Goal: Task Accomplishment & Management: Use online tool/utility

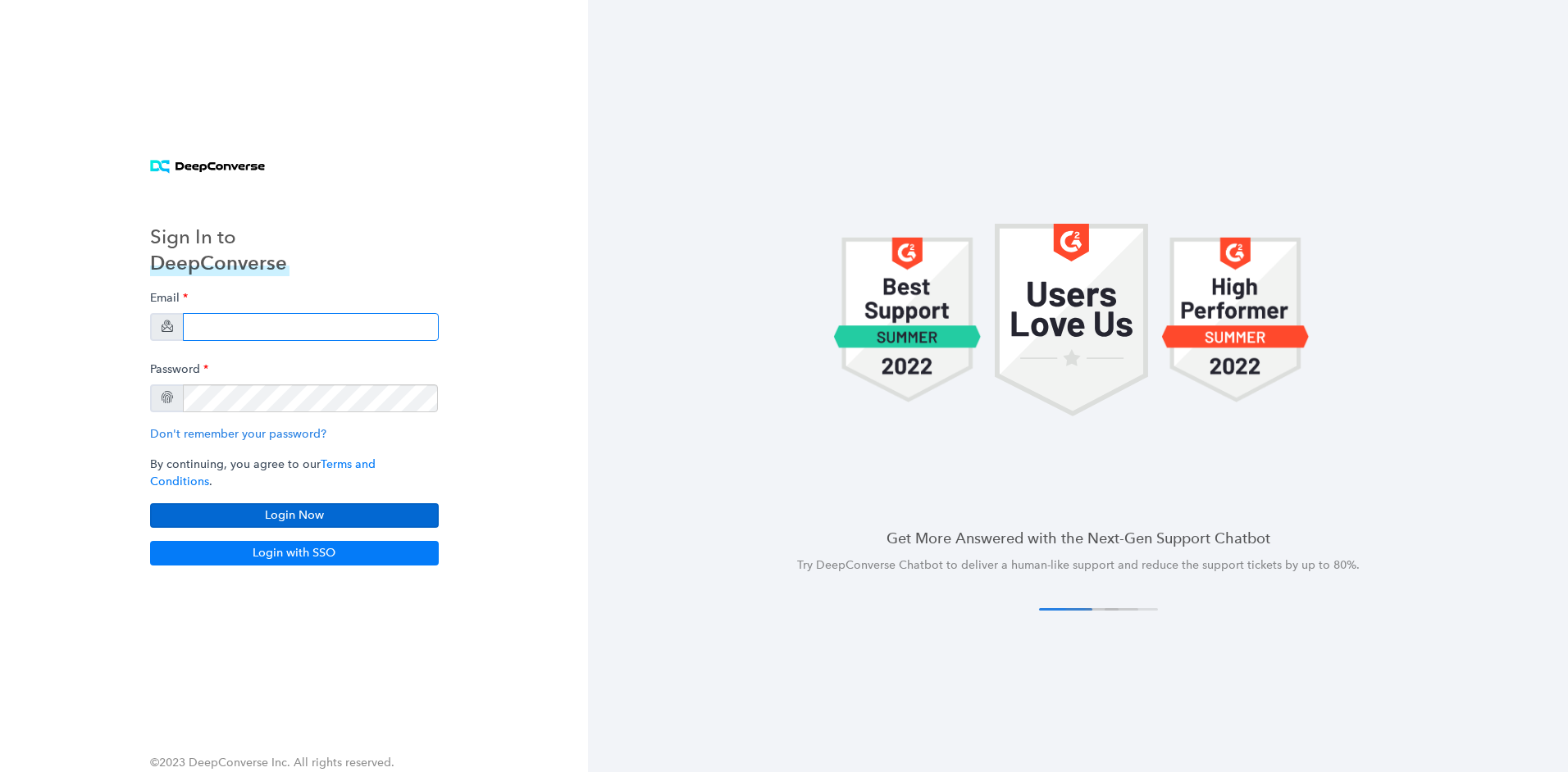
type input "[PERSON_NAME][EMAIL_ADDRESS][PERSON_NAME][DOMAIN_NAME]"
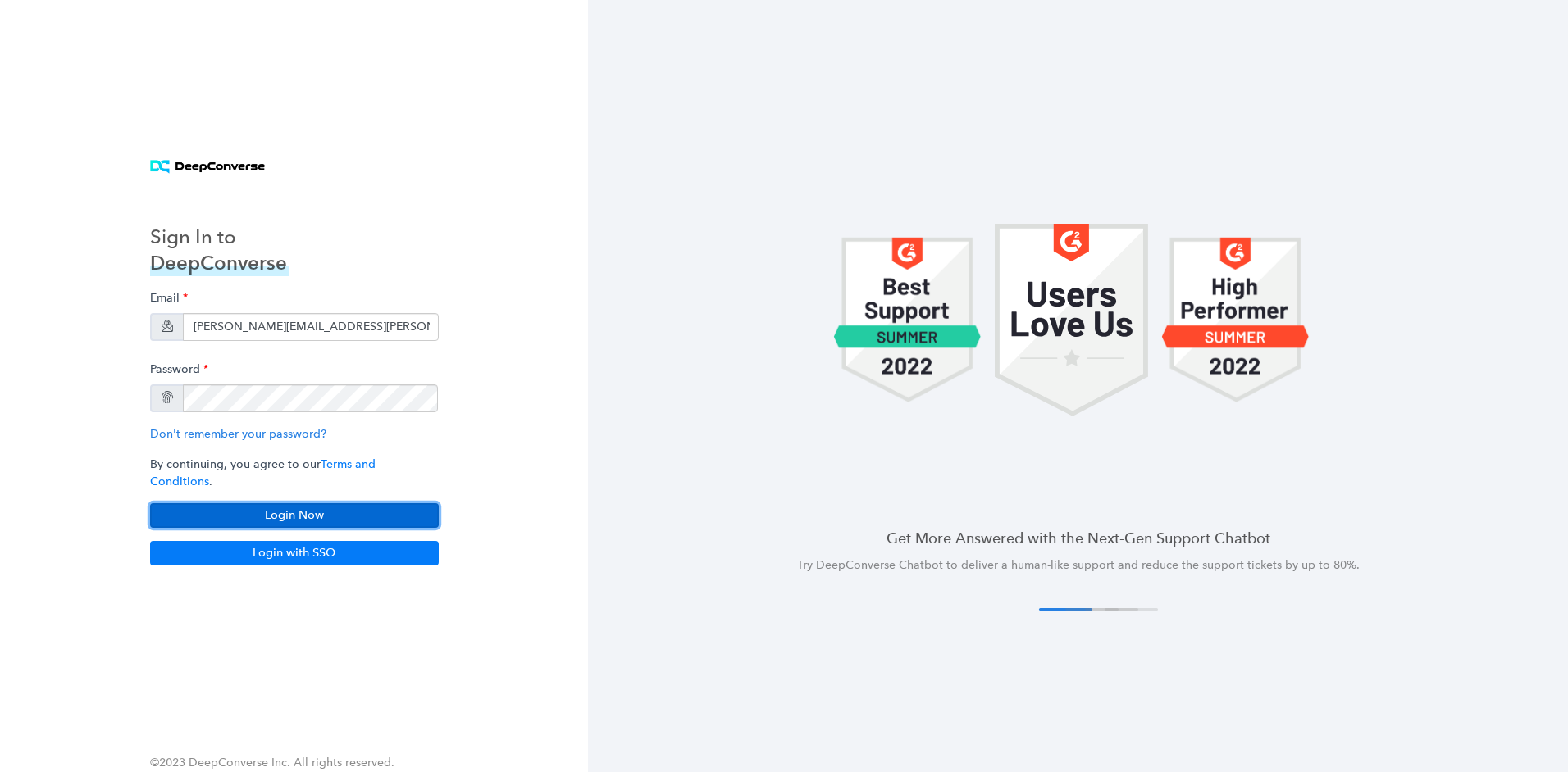
click at [290, 514] on button "Login Now" at bounding box center [294, 516] width 289 height 25
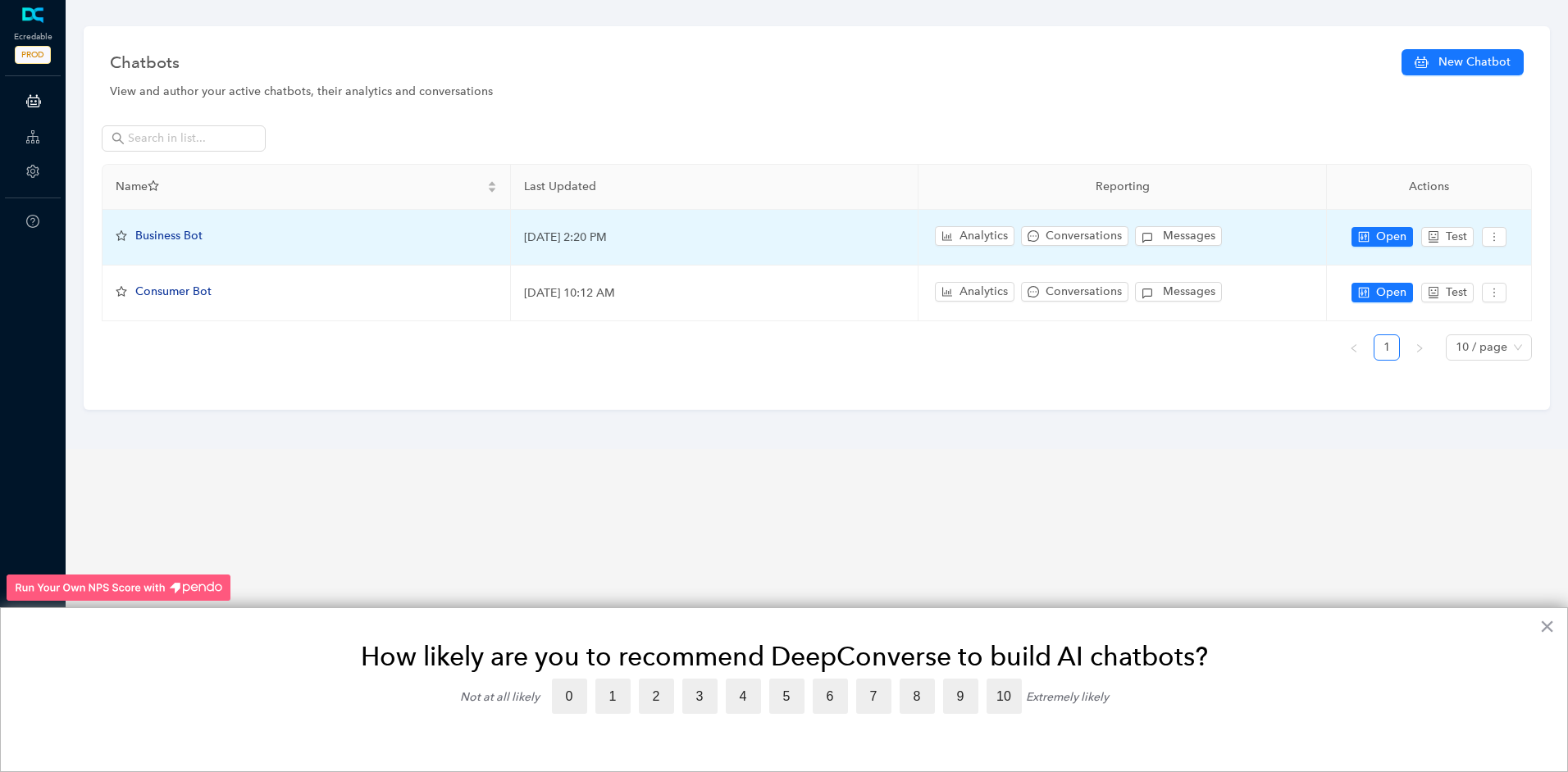
click at [176, 231] on span "Business Bot" at bounding box center [169, 236] width 67 height 14
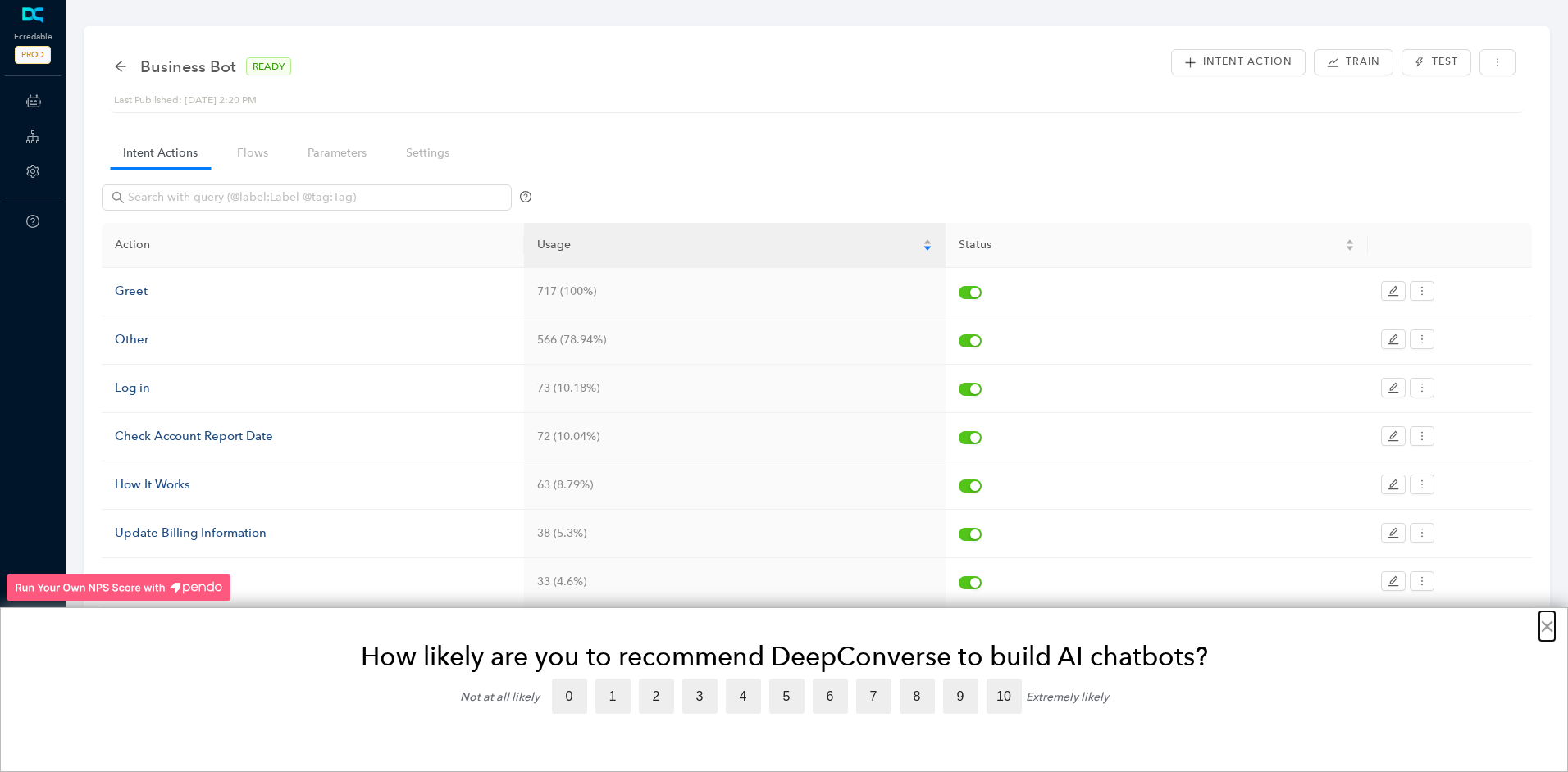
click at [1545, 628] on button "×" at bounding box center [1547, 626] width 15 height 26
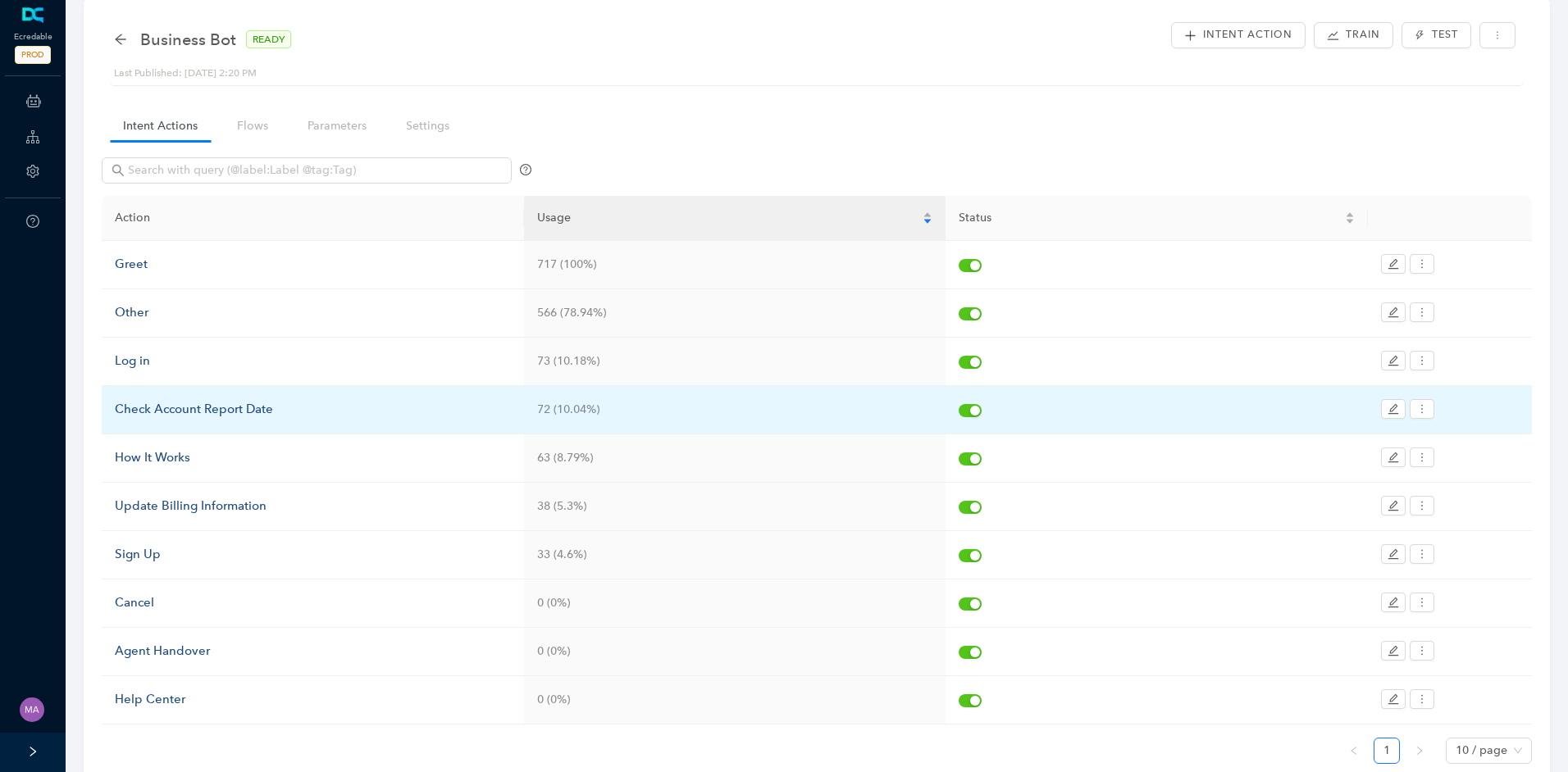
scroll to position [107, 0]
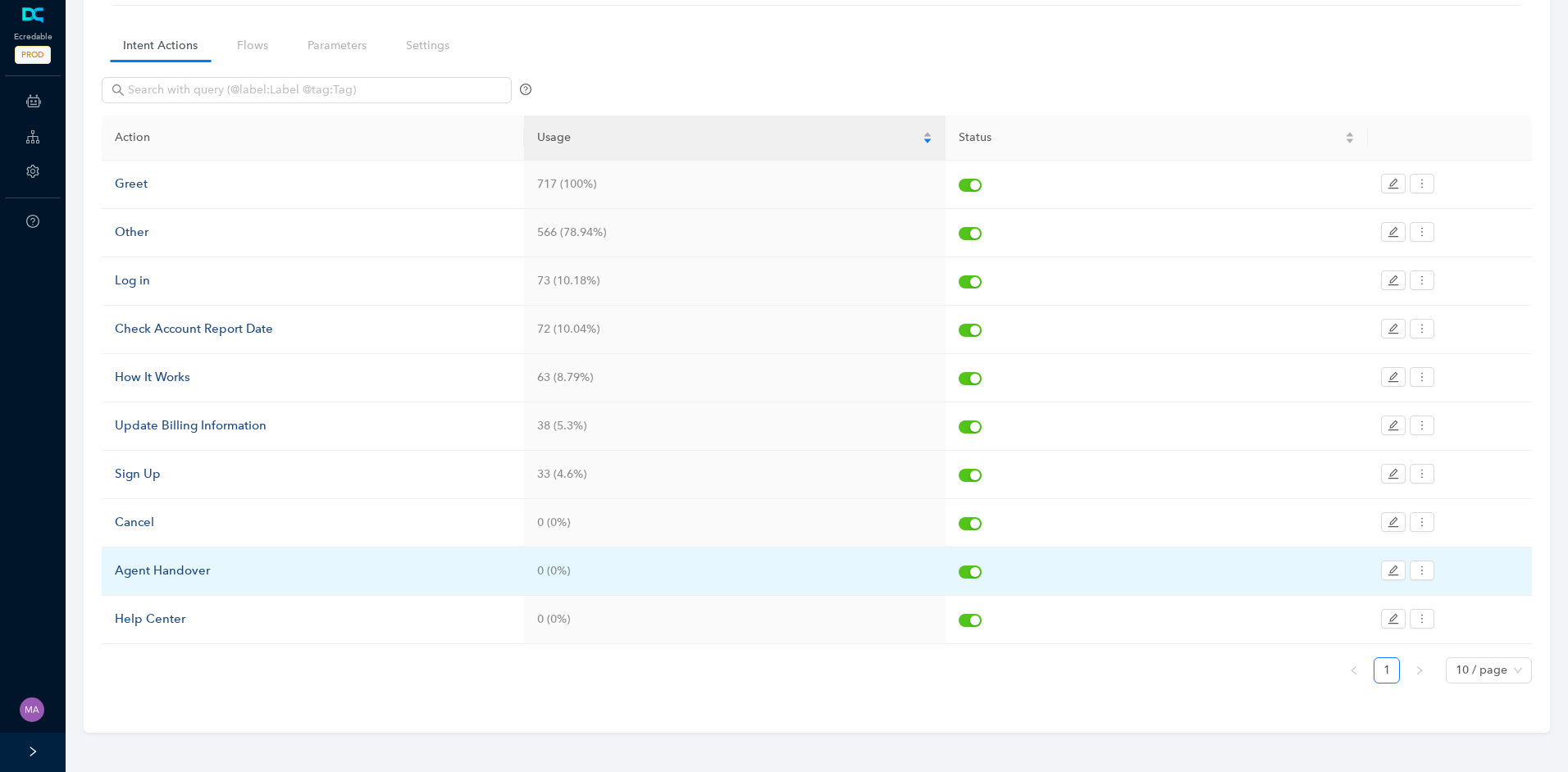
click at [179, 573] on div "Agent Handover" at bounding box center [313, 571] width 396 height 20
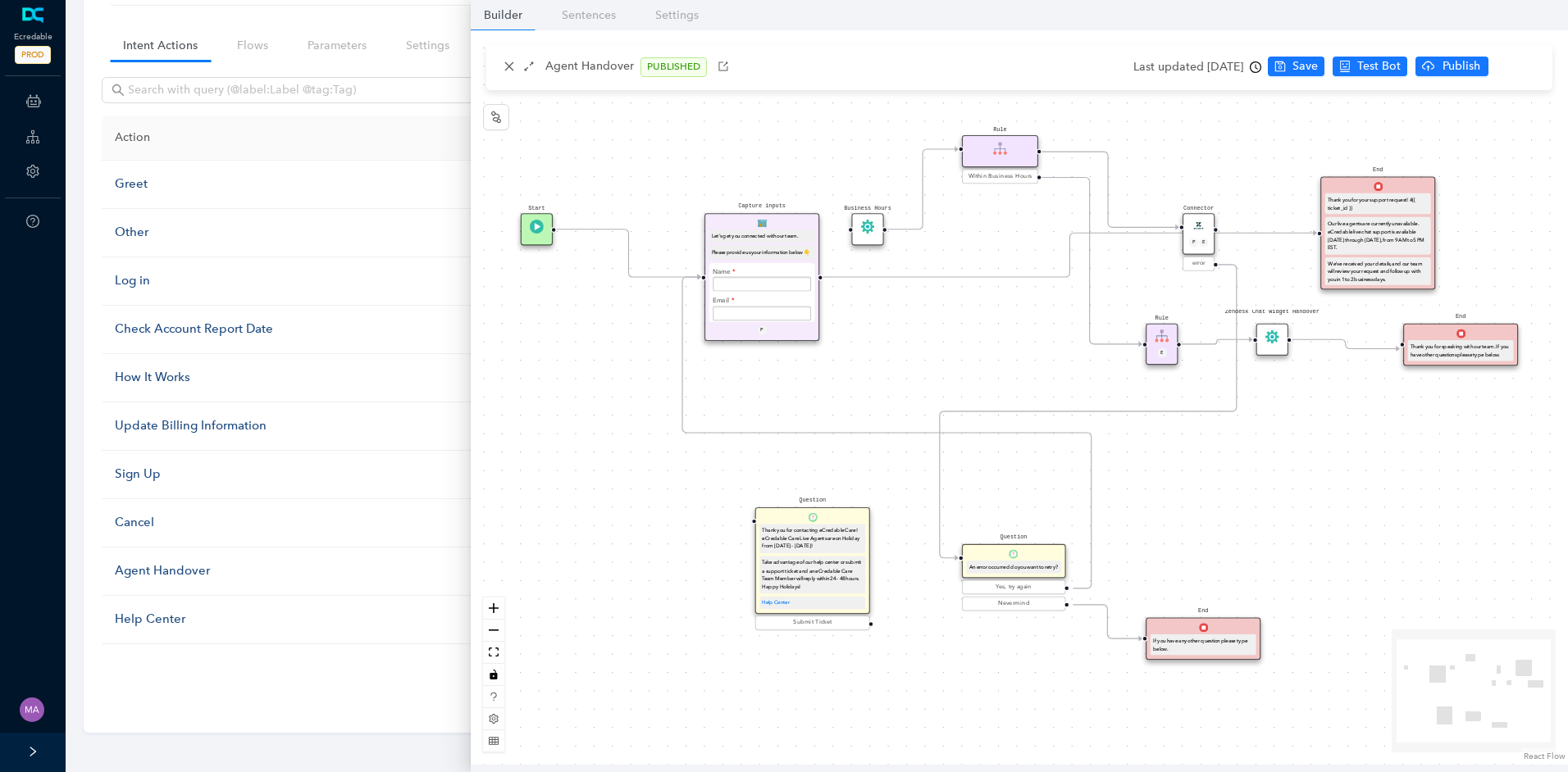
click at [896, 277] on icon "Edge from e7b41dfe-3bde-c007-c096-cef069175f45 to f68cb803-94d7-777c-bd66-ebef2…" at bounding box center [1069, 255] width 494 height 45
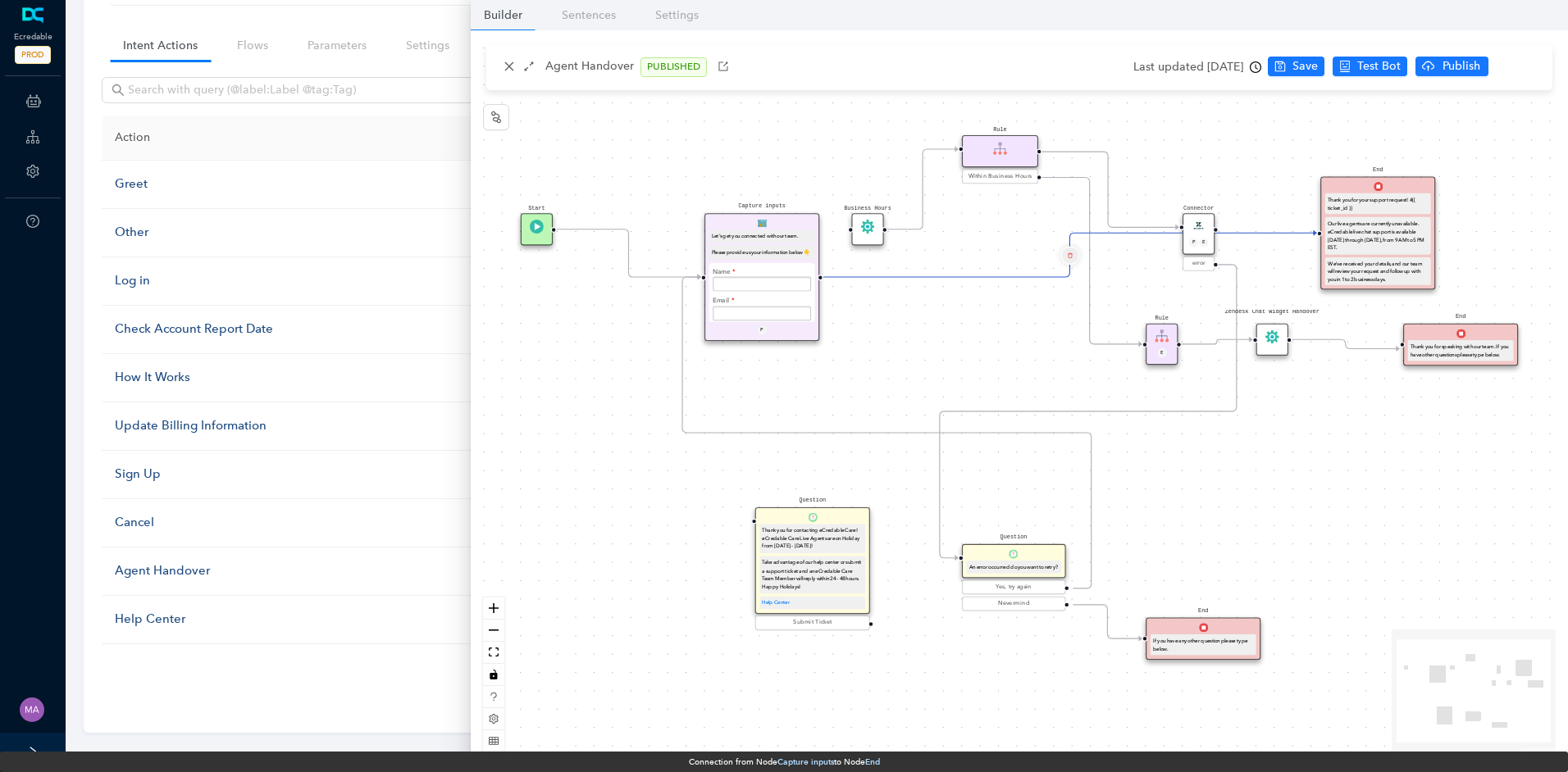
click at [1068, 255] on icon "delete" at bounding box center [1069, 255] width 5 height 11
click at [1159, 218] on span "Yes" at bounding box center [1168, 217] width 18 height 18
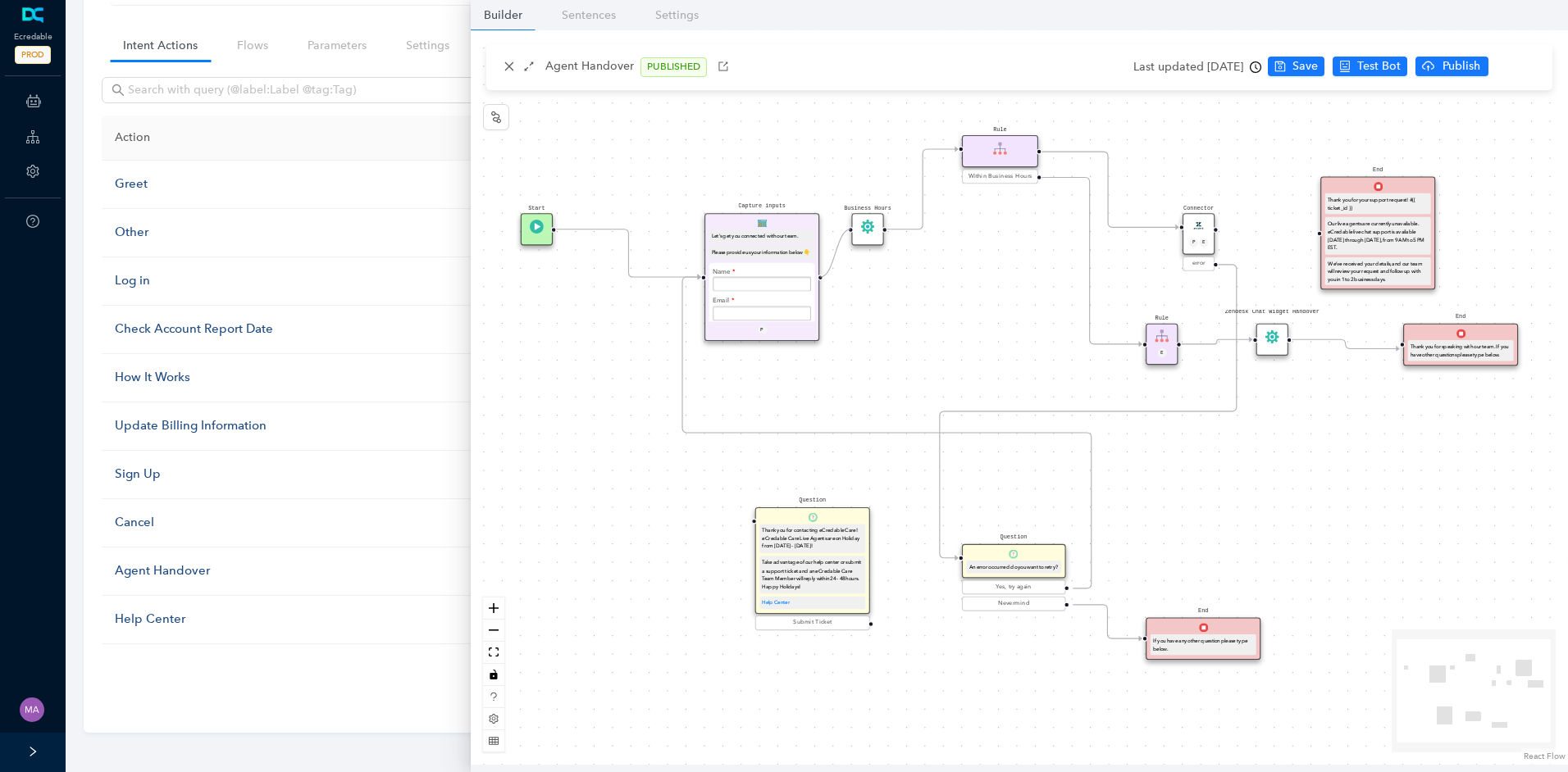
drag, startPoint x: 821, startPoint y: 278, endPoint x: 845, endPoint y: 240, distance: 44.9
click at [845, 240] on div "Start End If you have any other question please type below. Connector P E error…" at bounding box center [1019, 398] width 1097 height 735
drag, startPoint x: 1217, startPoint y: 230, endPoint x: 1308, endPoint y: 238, distance: 91.4
click at [1308, 238] on div "Start End If you have any other question please type below. Connector P E error…" at bounding box center [1019, 398] width 1097 height 735
click at [1313, 62] on span "Save" at bounding box center [1305, 66] width 26 height 18
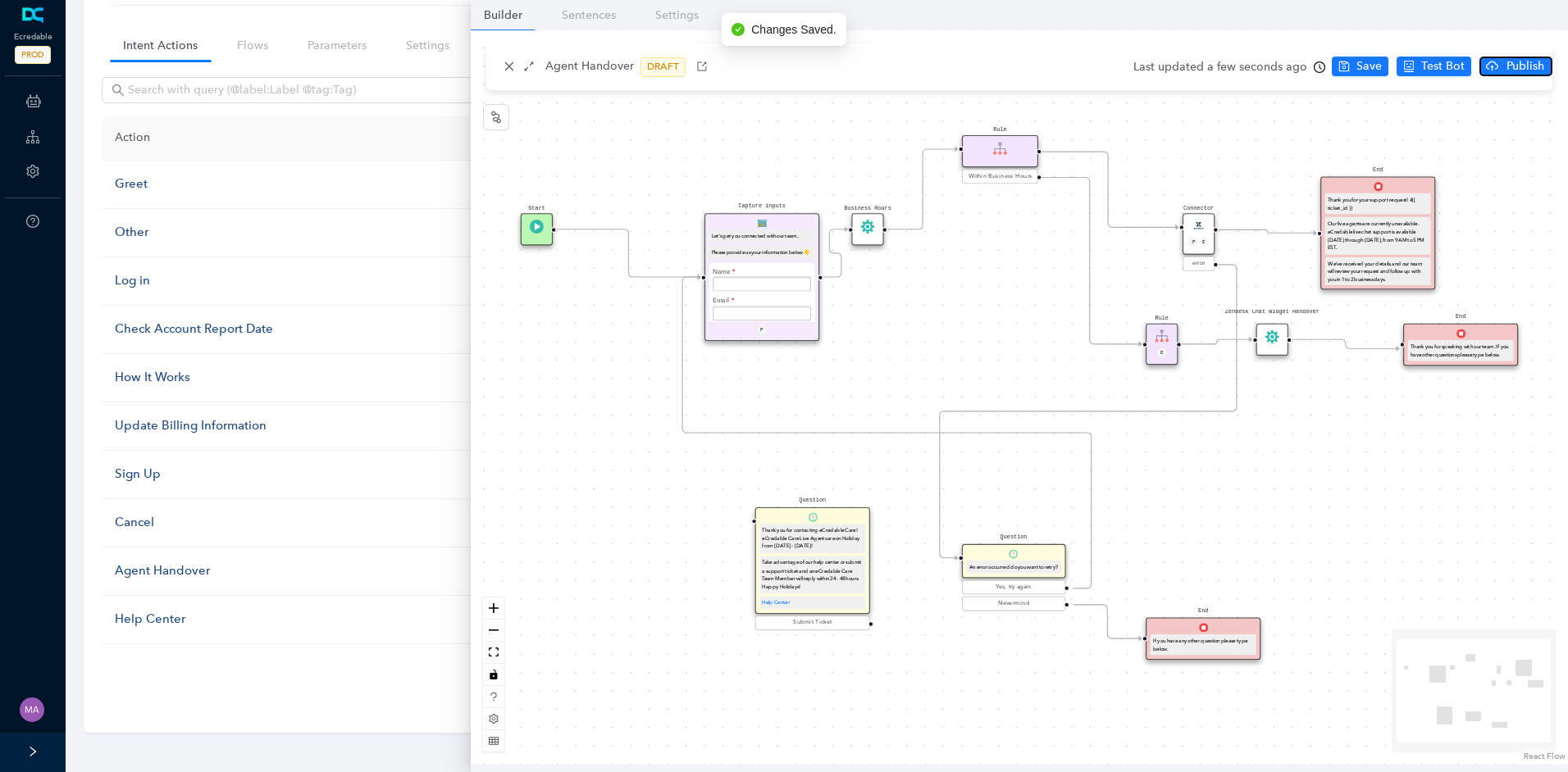
click at [1510, 57] on span "Publish" at bounding box center [1526, 66] width 41 height 18
click at [1538, 128] on span "Yes" at bounding box center [1545, 130] width 18 height 18
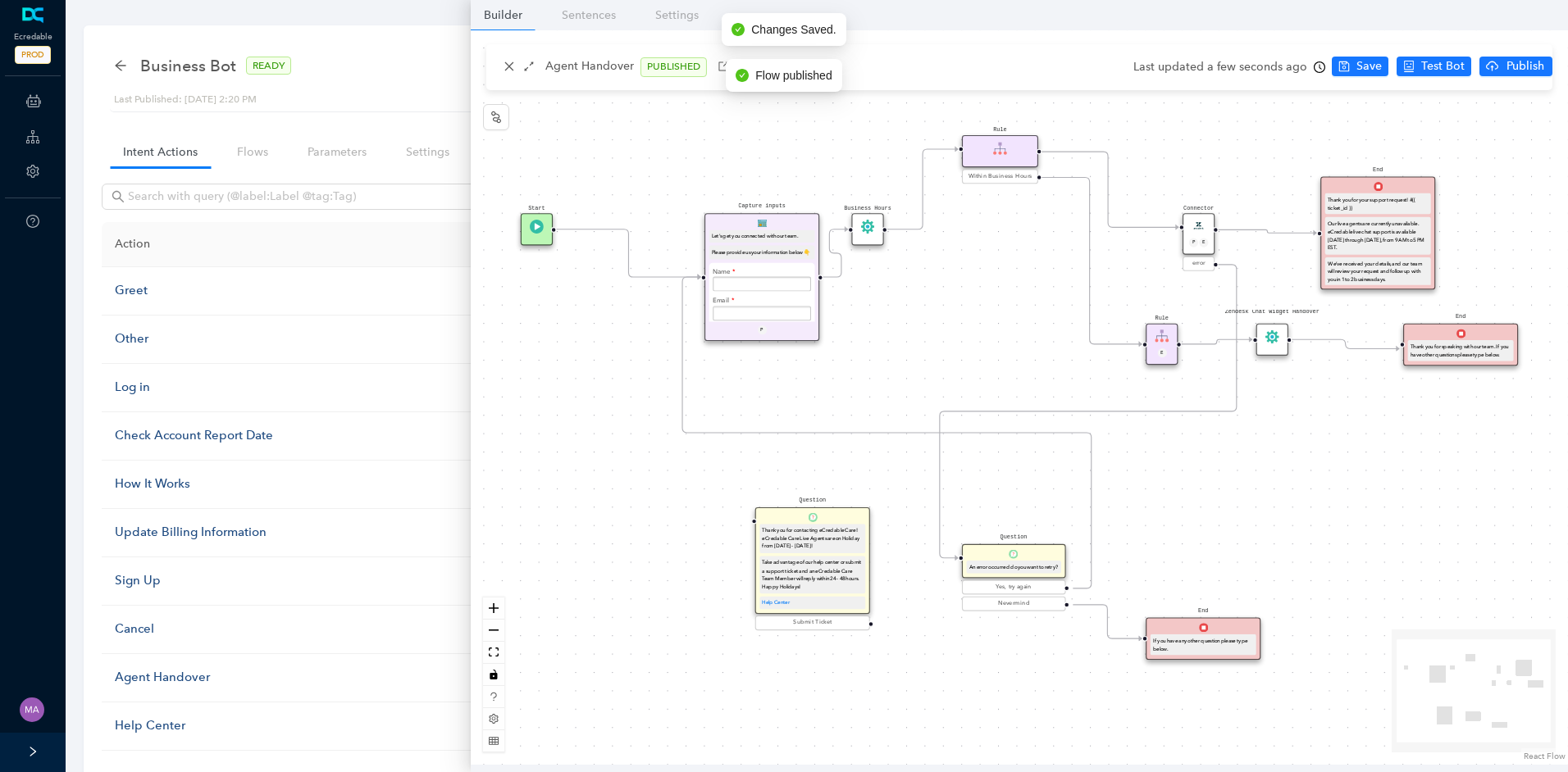
scroll to position [0, 0]
click at [125, 68] on icon "arrow-left" at bounding box center [120, 66] width 13 height 13
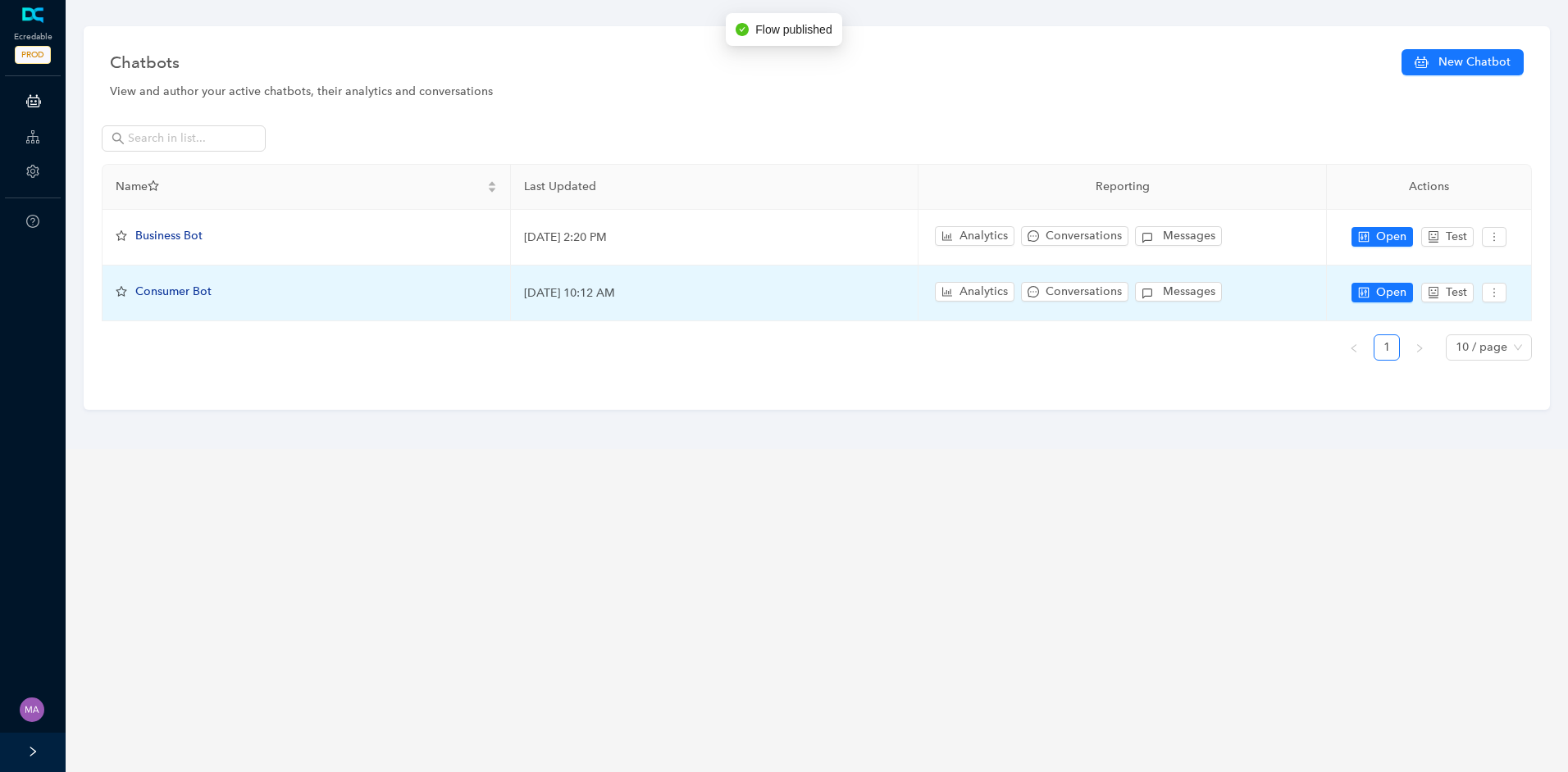
click at [200, 292] on span "Consumer Bot" at bounding box center [174, 292] width 77 height 14
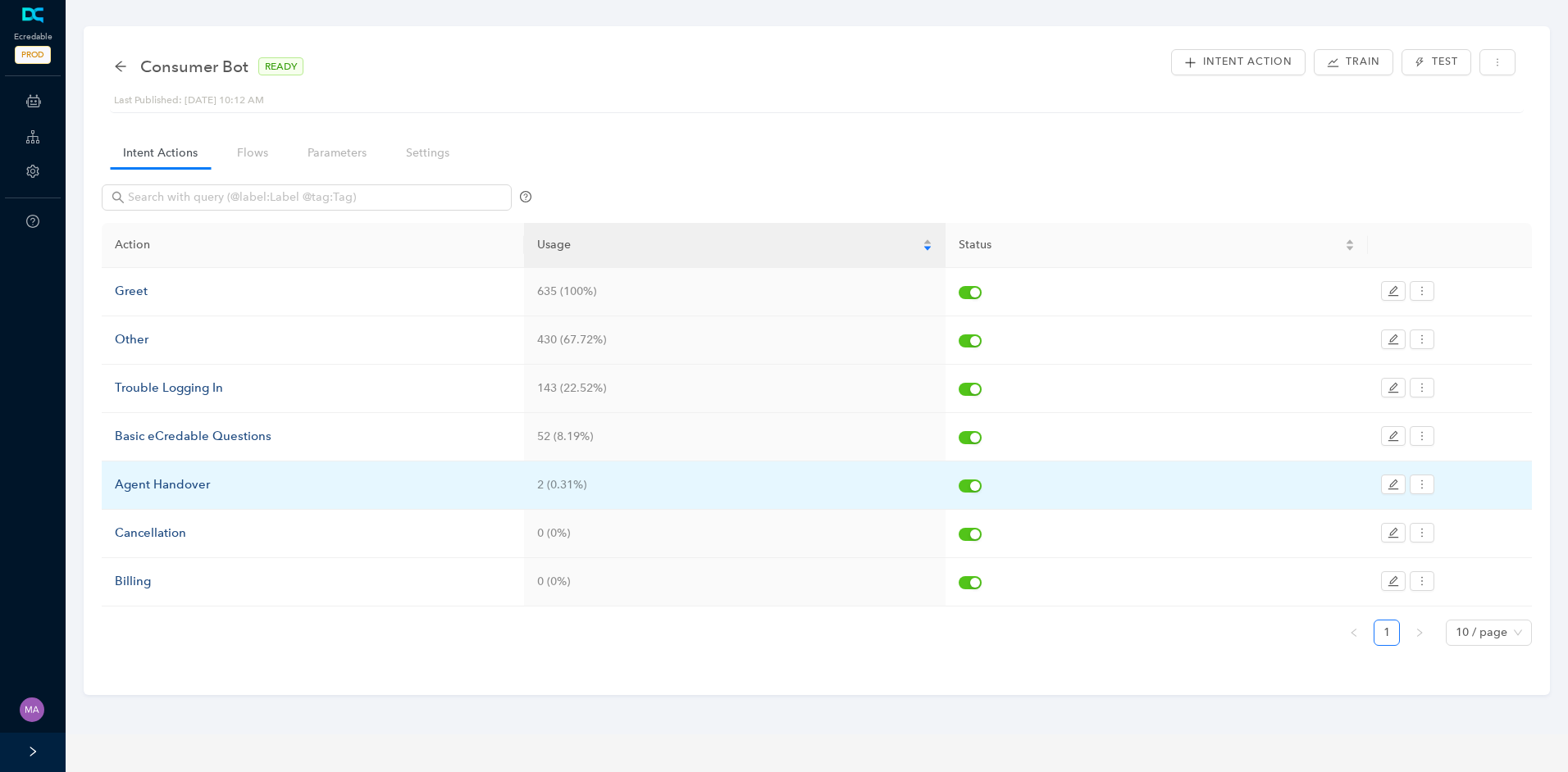
click at [193, 489] on div "Agent Handover" at bounding box center [313, 485] width 396 height 20
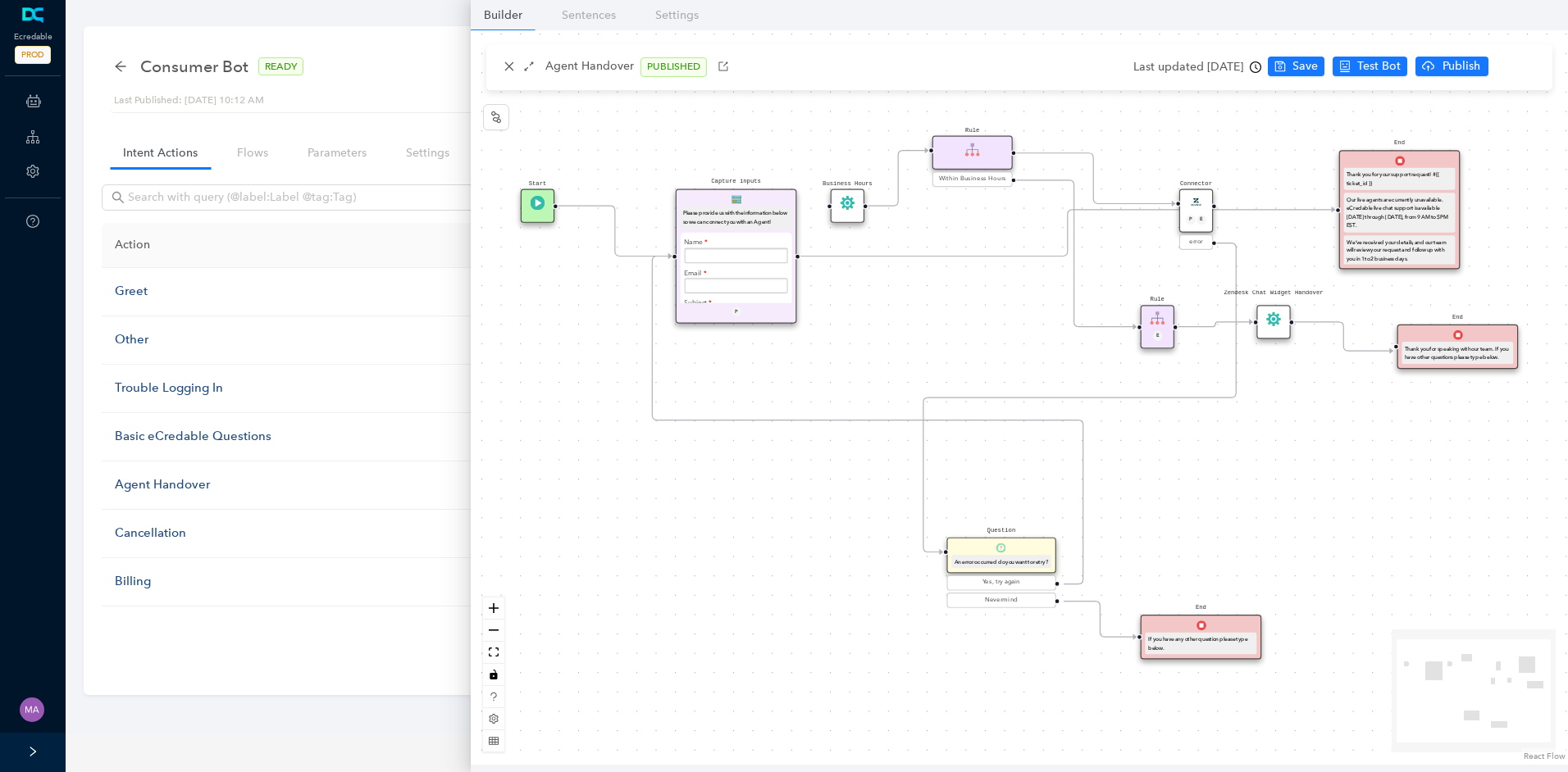
click at [843, 257] on icon "Edge from e7b41dfe-3bde-c007-c096-cef069175f45 to f68cb803-94d7-777c-bd66-ebef2…" at bounding box center [1069, 233] width 535 height 46
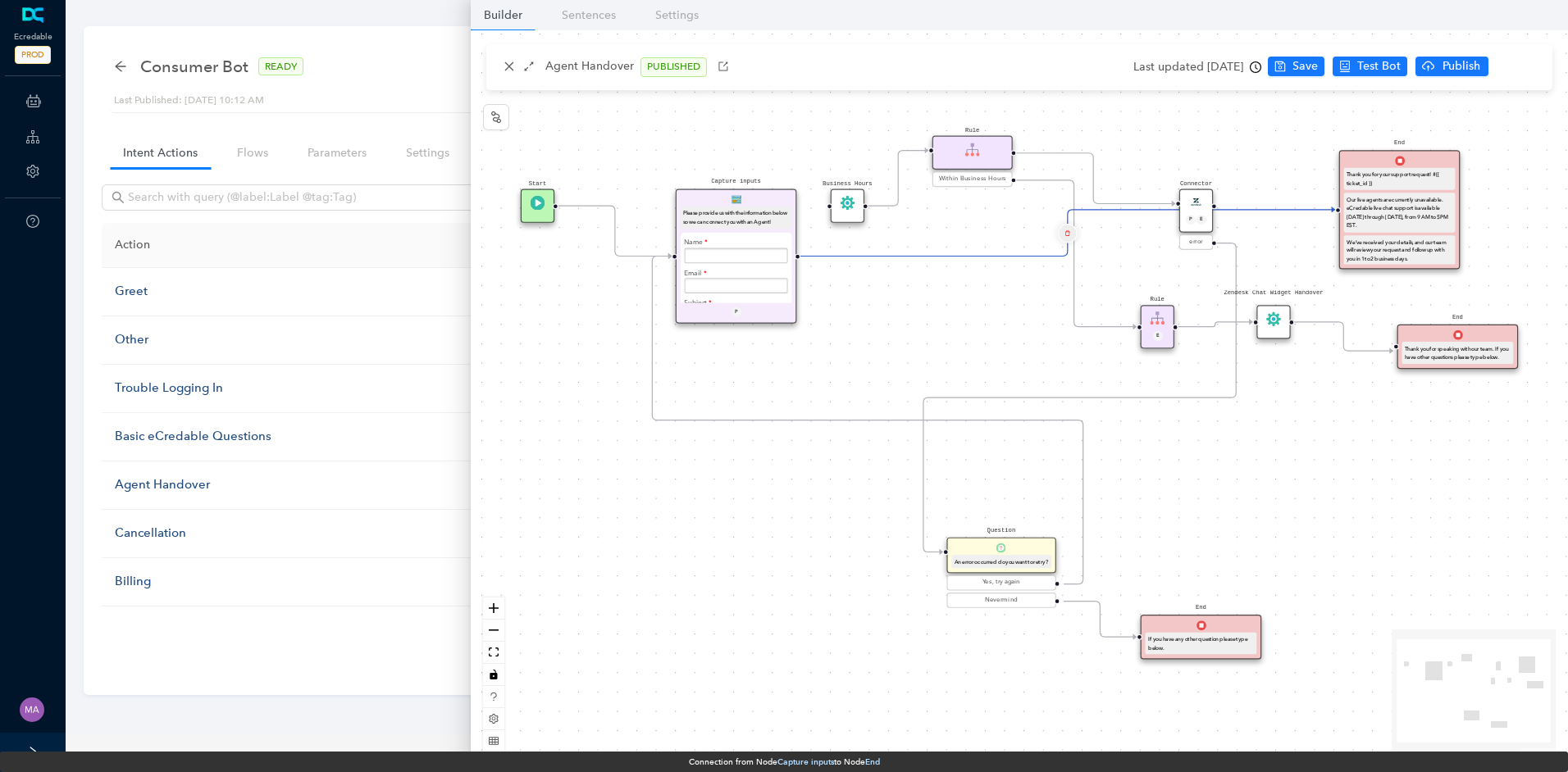
click at [1070, 237] on icon "delete" at bounding box center [1068, 233] width 5 height 12
click at [1156, 189] on span "Yes" at bounding box center [1165, 193] width 18 height 18
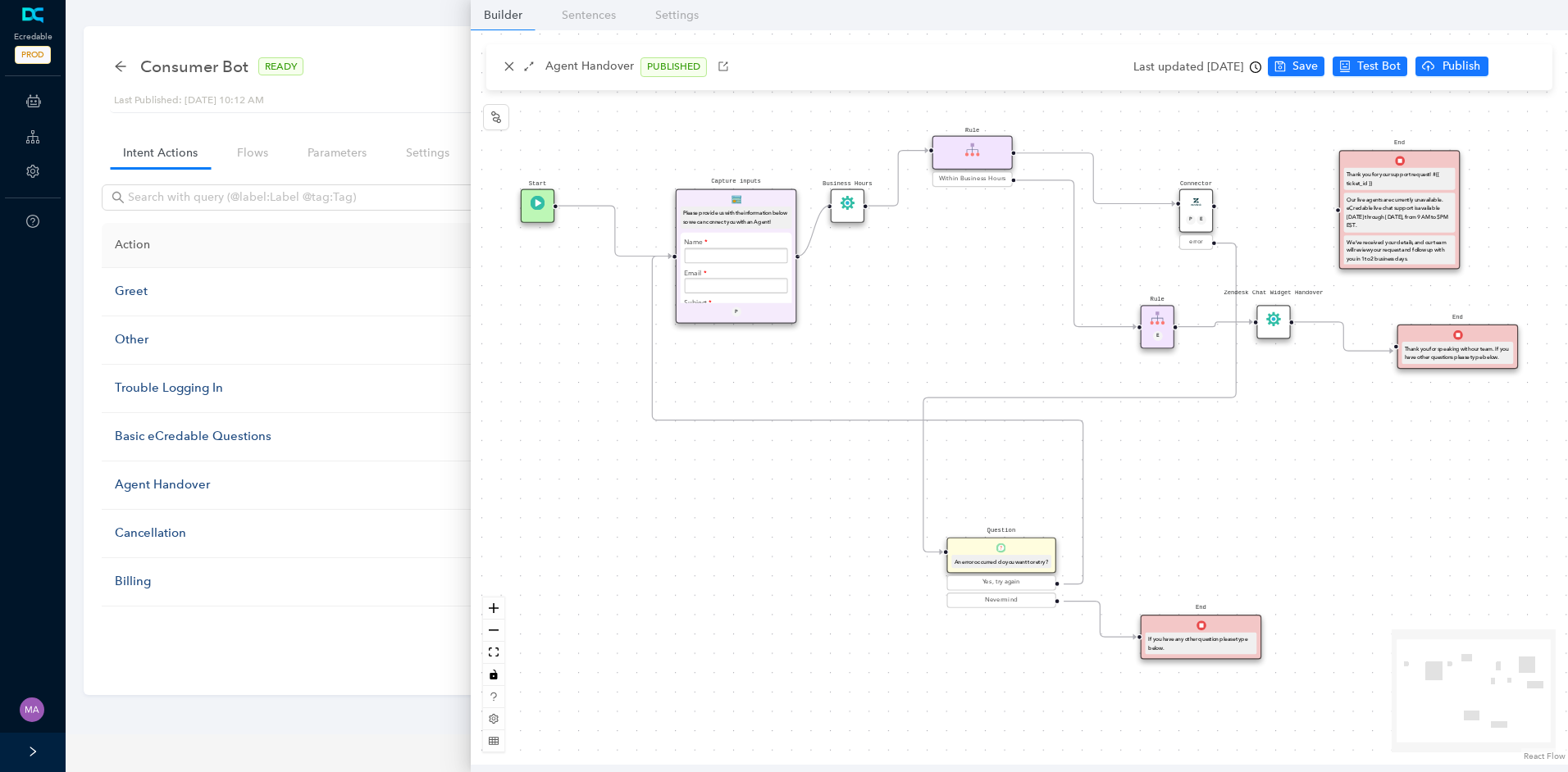
drag, startPoint x: 797, startPoint y: 259, endPoint x: 820, endPoint y: 215, distance: 49.6
click at [820, 215] on div "Start End If you have any other question please type below. Connector P E error…" at bounding box center [1019, 398] width 1097 height 735
drag, startPoint x: 1217, startPoint y: 207, endPoint x: 1326, endPoint y: 209, distance: 109.0
click at [1326, 209] on div "Start End If you have any other question please type below. Connector P E error…" at bounding box center [1019, 398] width 1097 height 735
drag, startPoint x: 1325, startPoint y: 80, endPoint x: 1325, endPoint y: 66, distance: 14.0
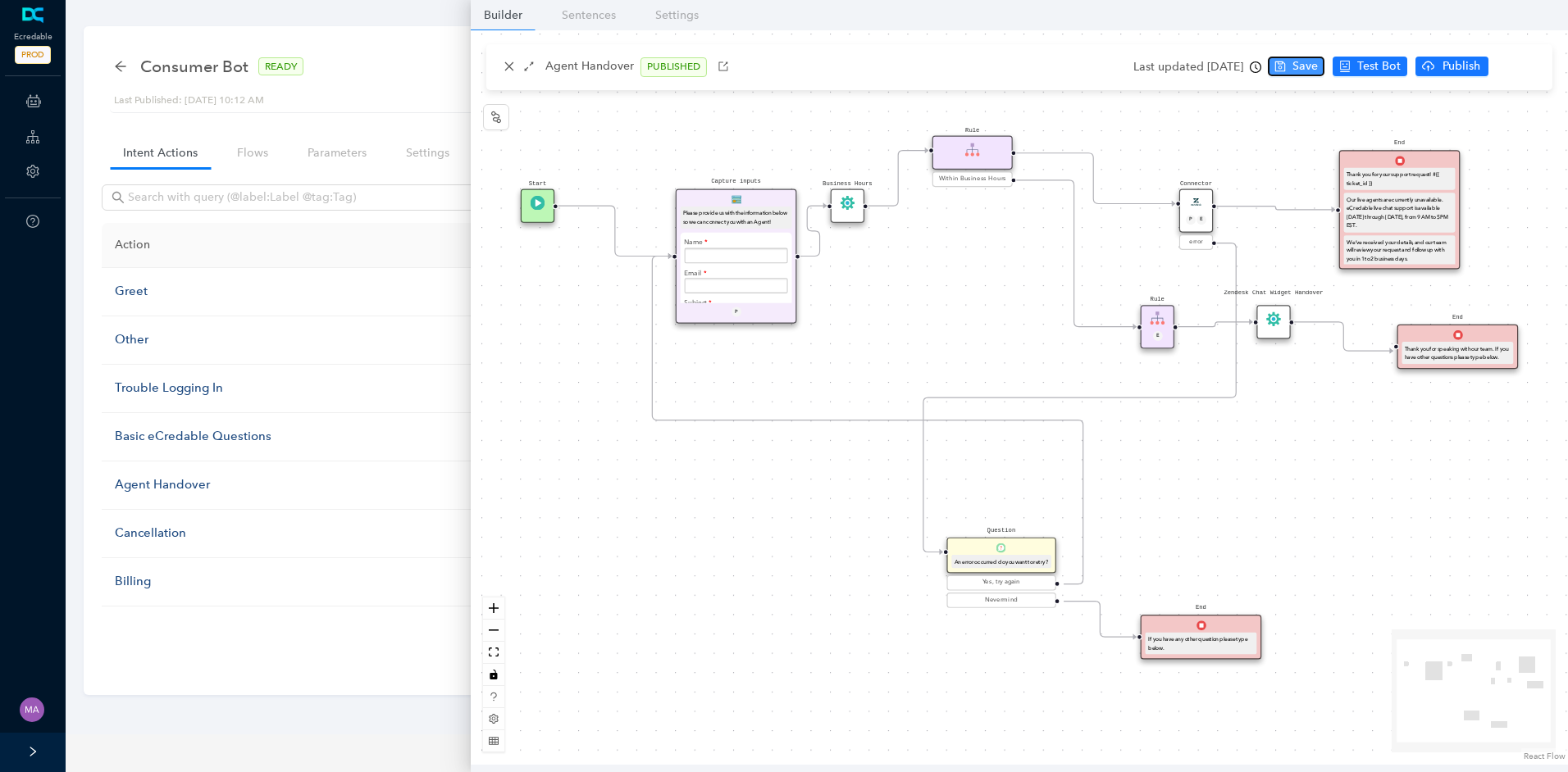
click at [1318, 66] on span "Save" at bounding box center [1305, 66] width 26 height 18
click at [1506, 62] on span "Publish" at bounding box center [1526, 66] width 41 height 18
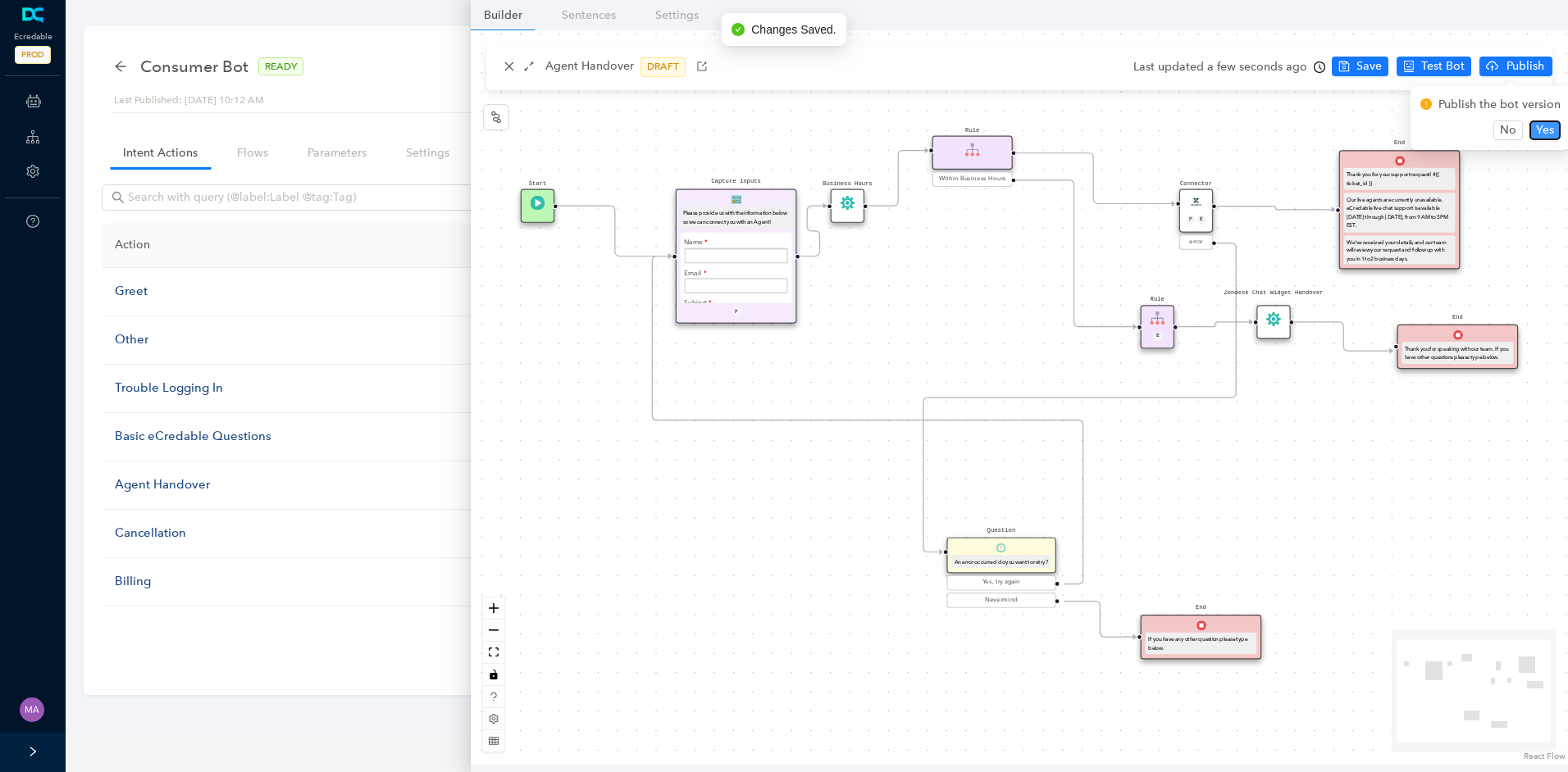
click at [1540, 127] on span "Yes" at bounding box center [1545, 130] width 18 height 18
